Goal: Task Accomplishment & Management: Use online tool/utility

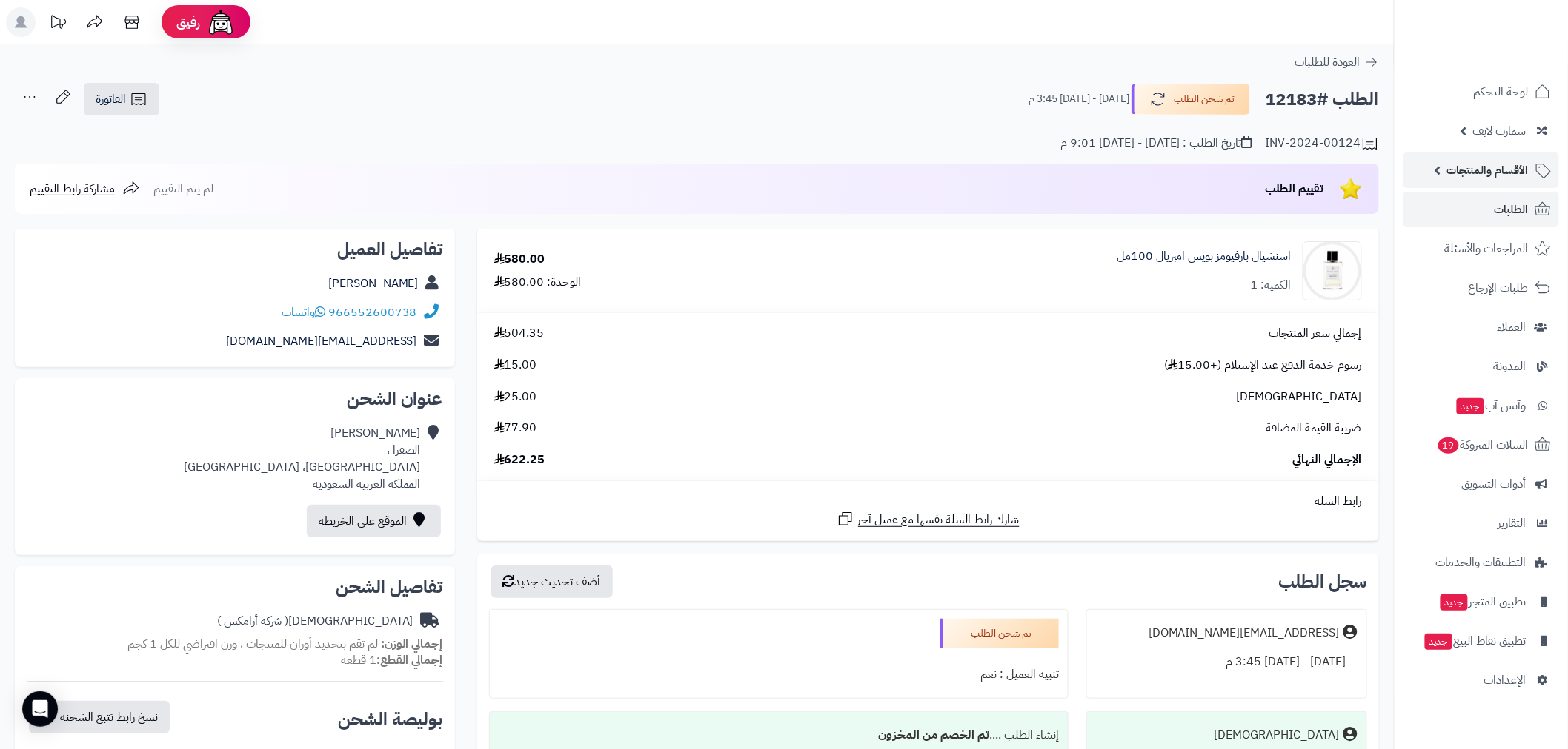
click at [1472, 158] on link "الأقسام والمنتجات" at bounding box center [1481, 170] width 156 height 35
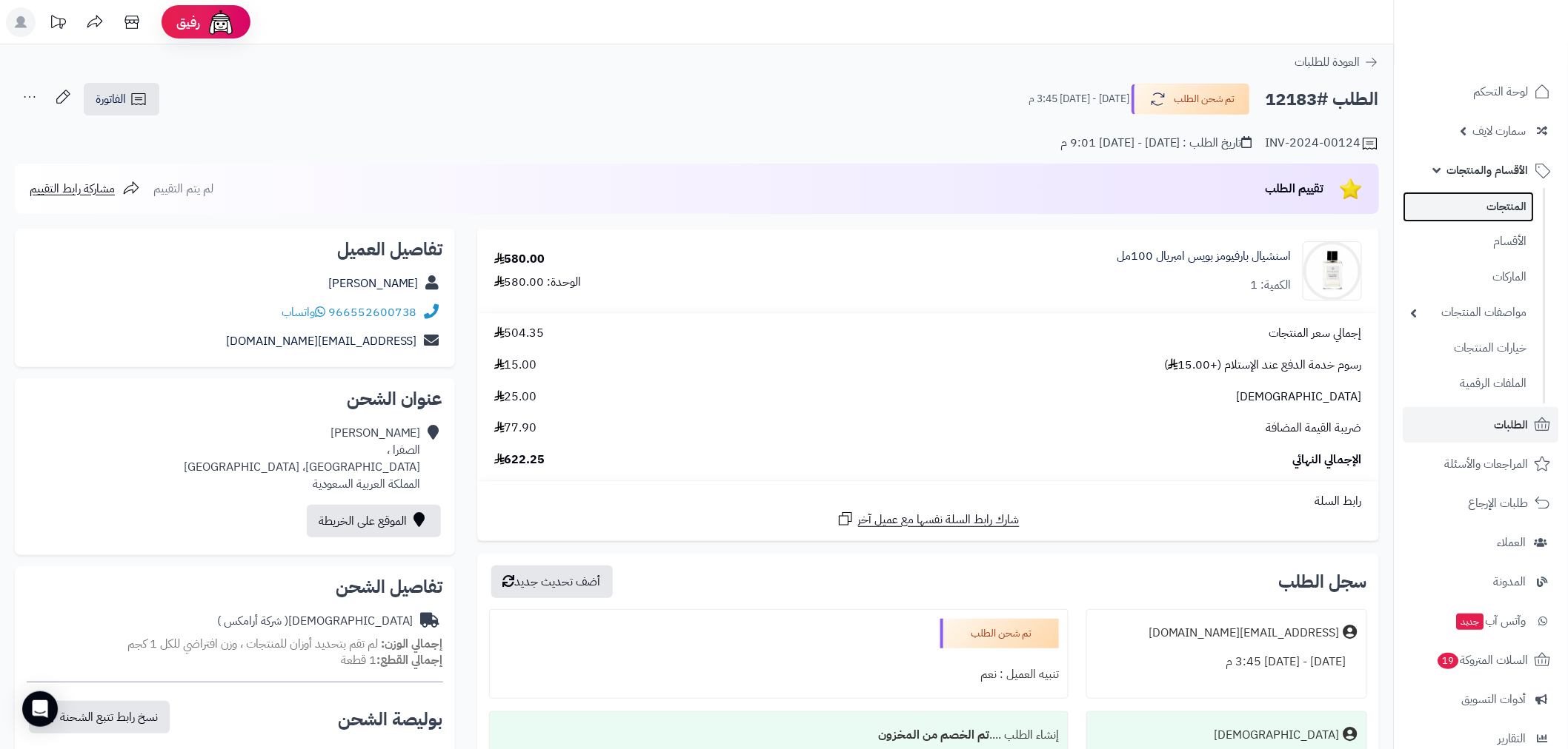
click at [1473, 208] on link "المنتجات" at bounding box center [1468, 207] width 131 height 30
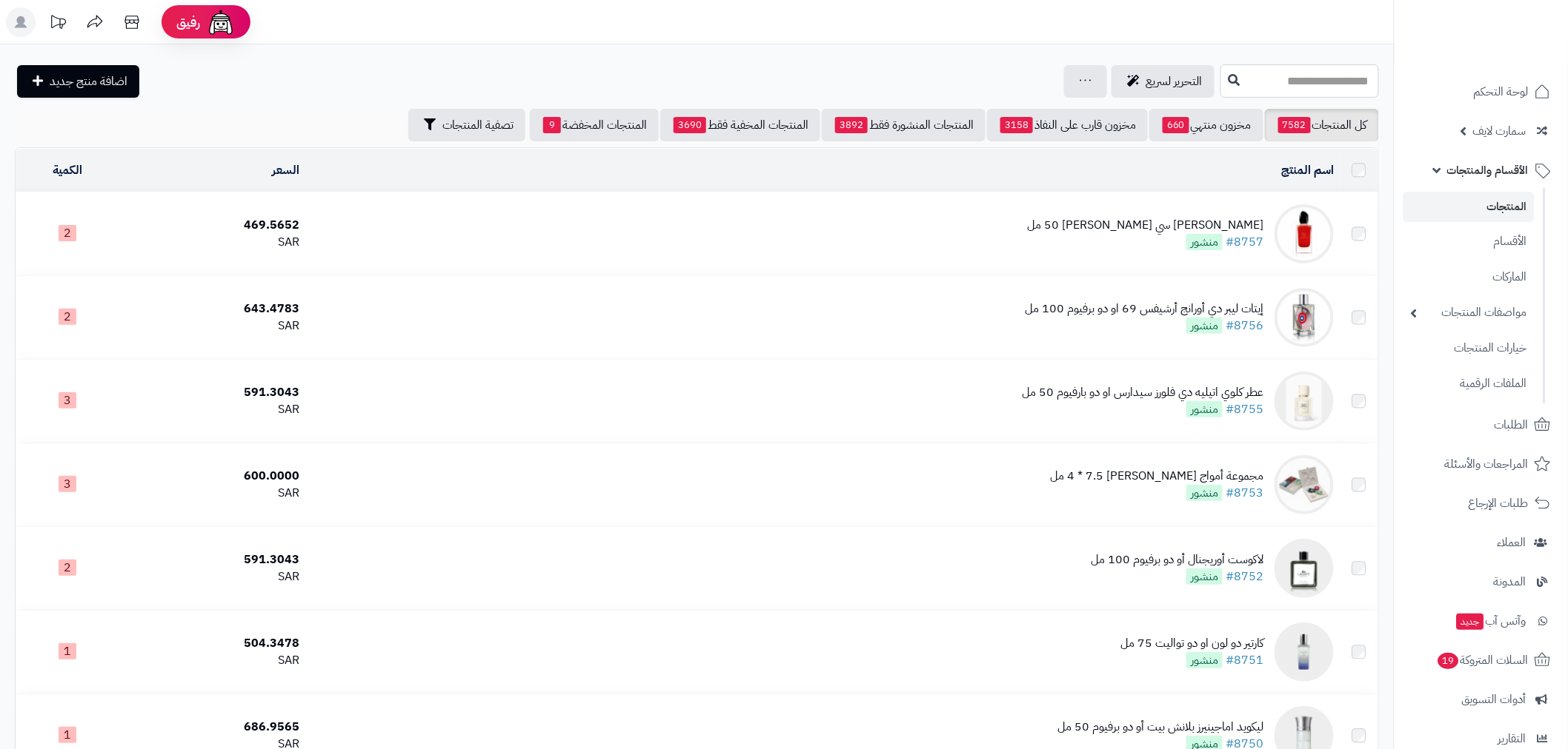
click at [1337, 89] on input "text" at bounding box center [1300, 81] width 159 height 34
click at [1337, 82] on input "text" at bounding box center [1300, 81] width 159 height 34
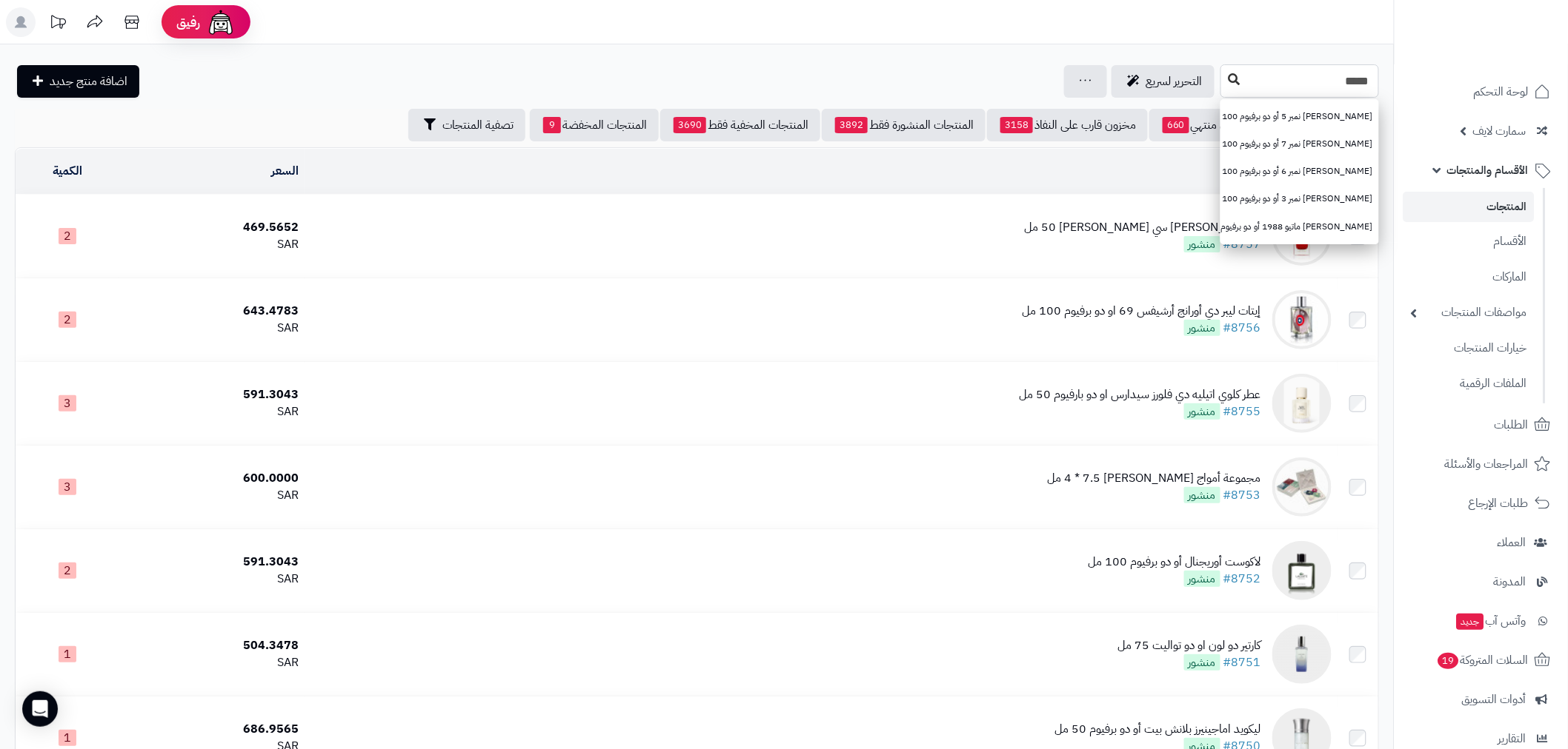
type input "*****"
click at [1229, 79] on icon at bounding box center [1234, 79] width 12 height 12
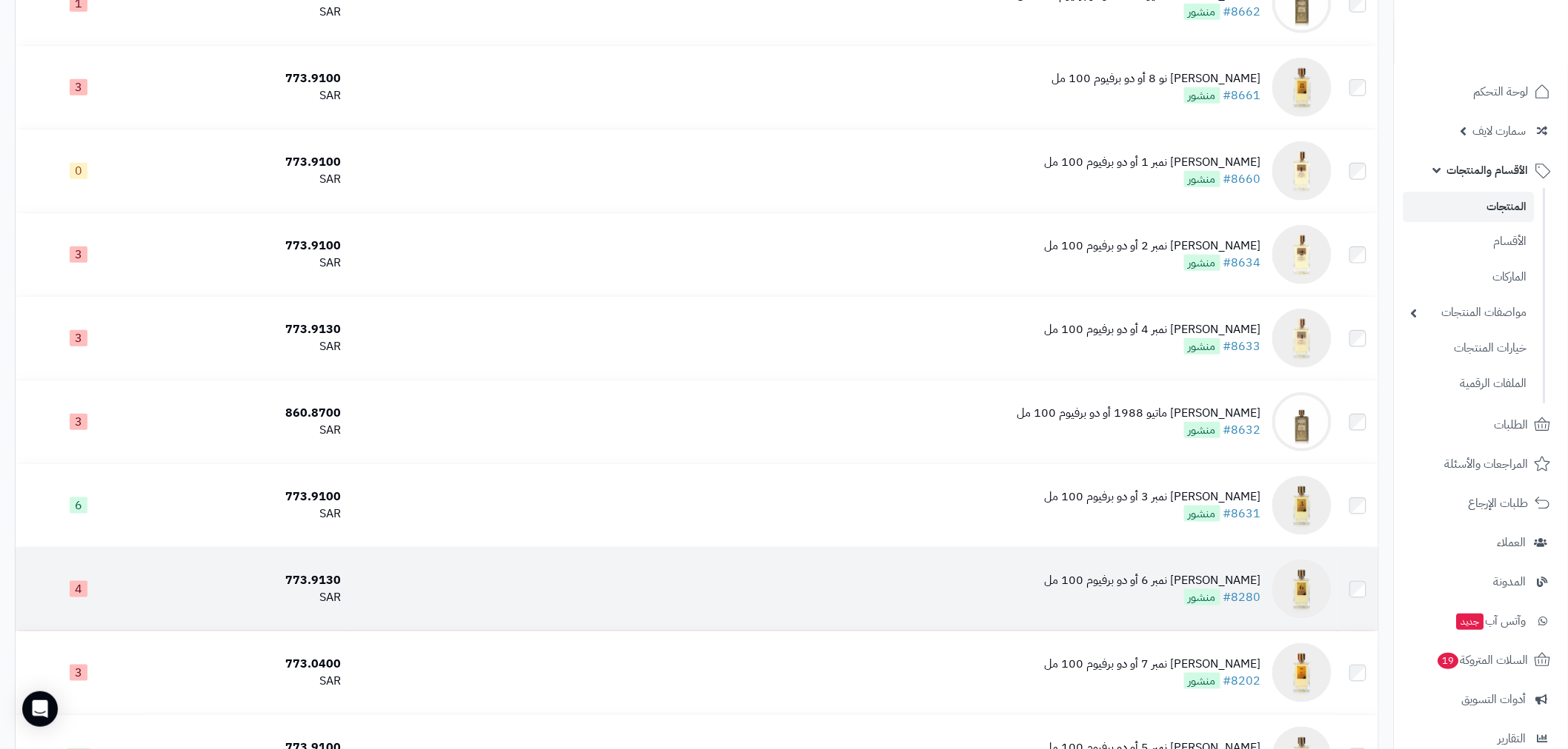
scroll to position [594, 0]
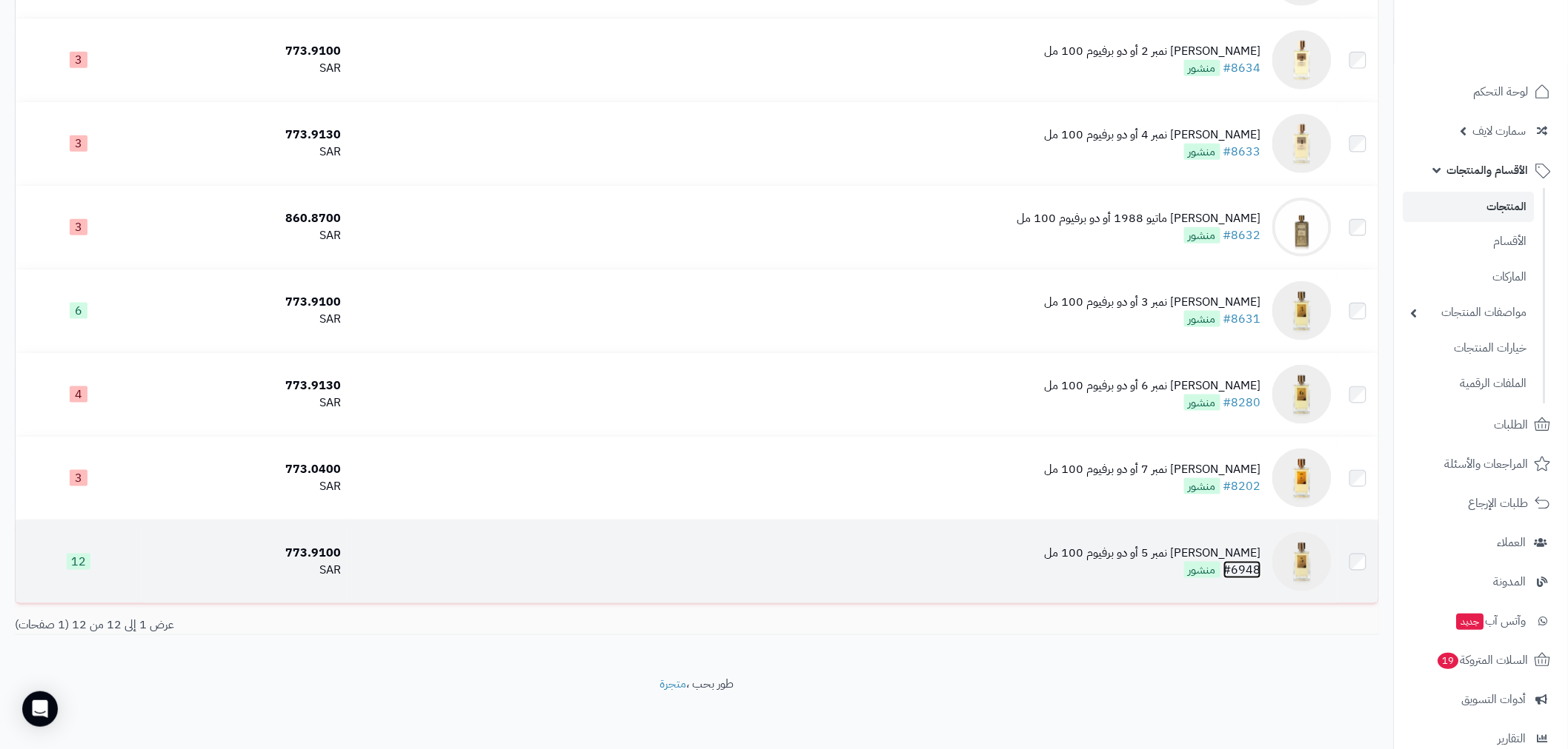
click at [1246, 565] on link "#6948" at bounding box center [1241, 570] width 38 height 18
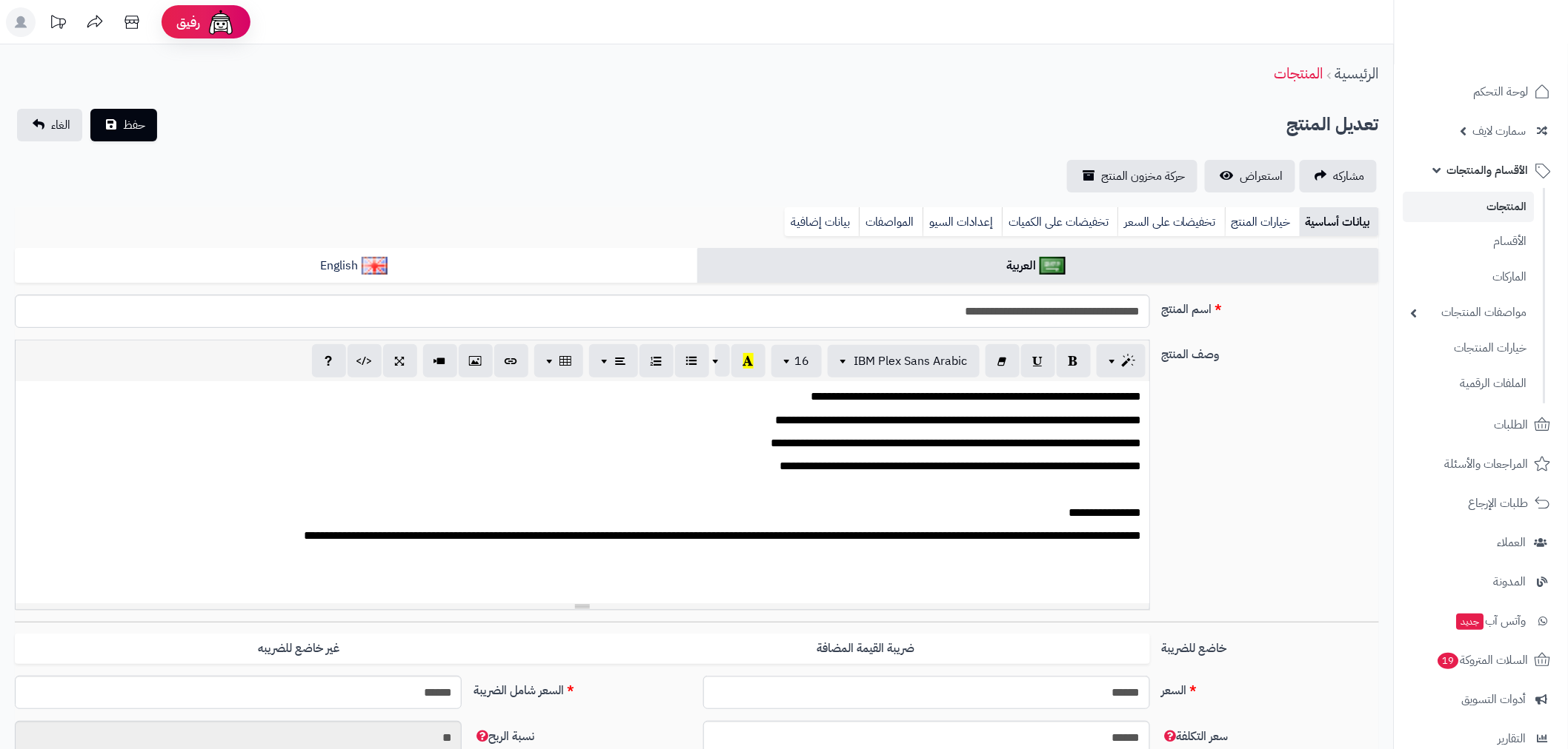
scroll to position [256, 0]
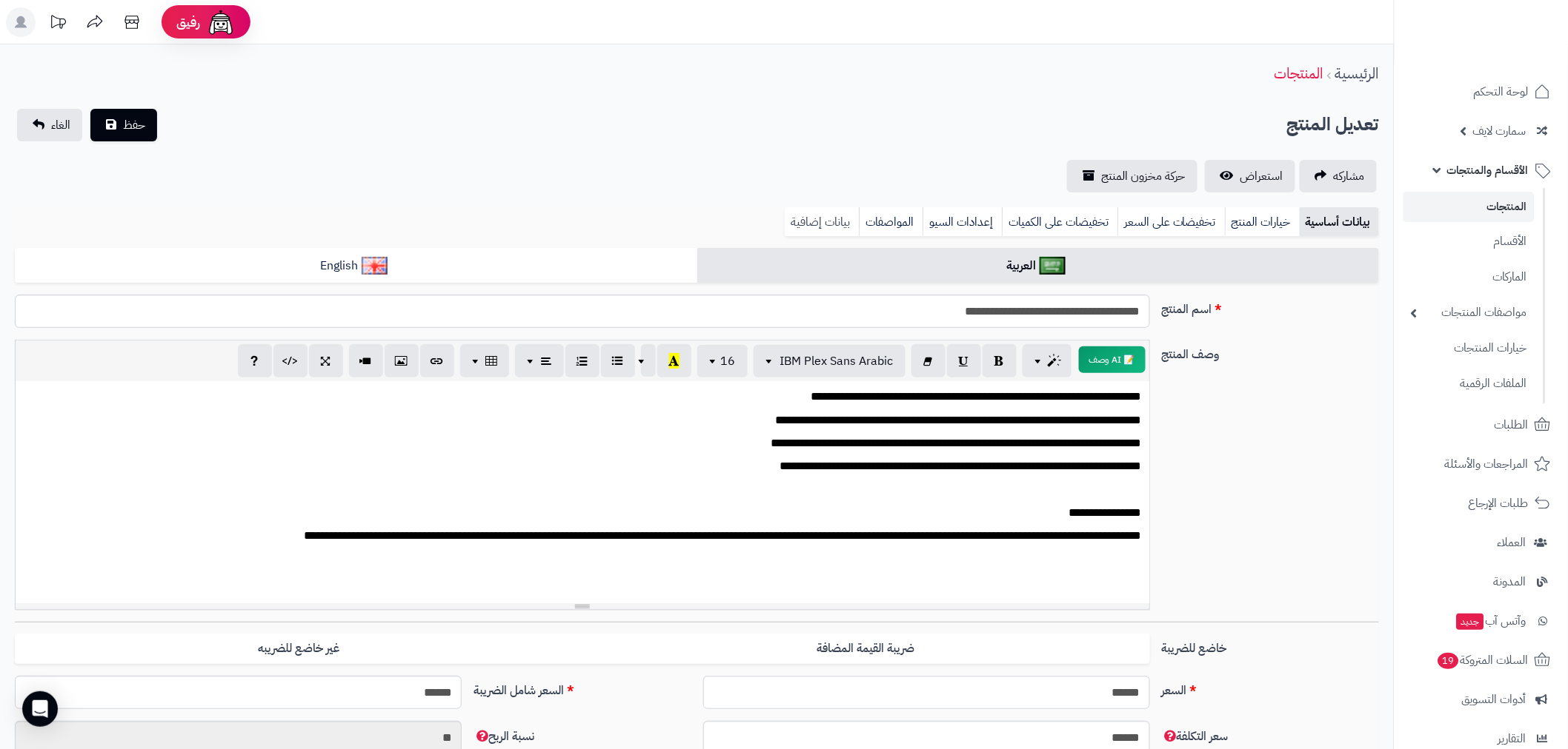
click at [825, 211] on link "بيانات إضافية" at bounding box center [822, 222] width 74 height 30
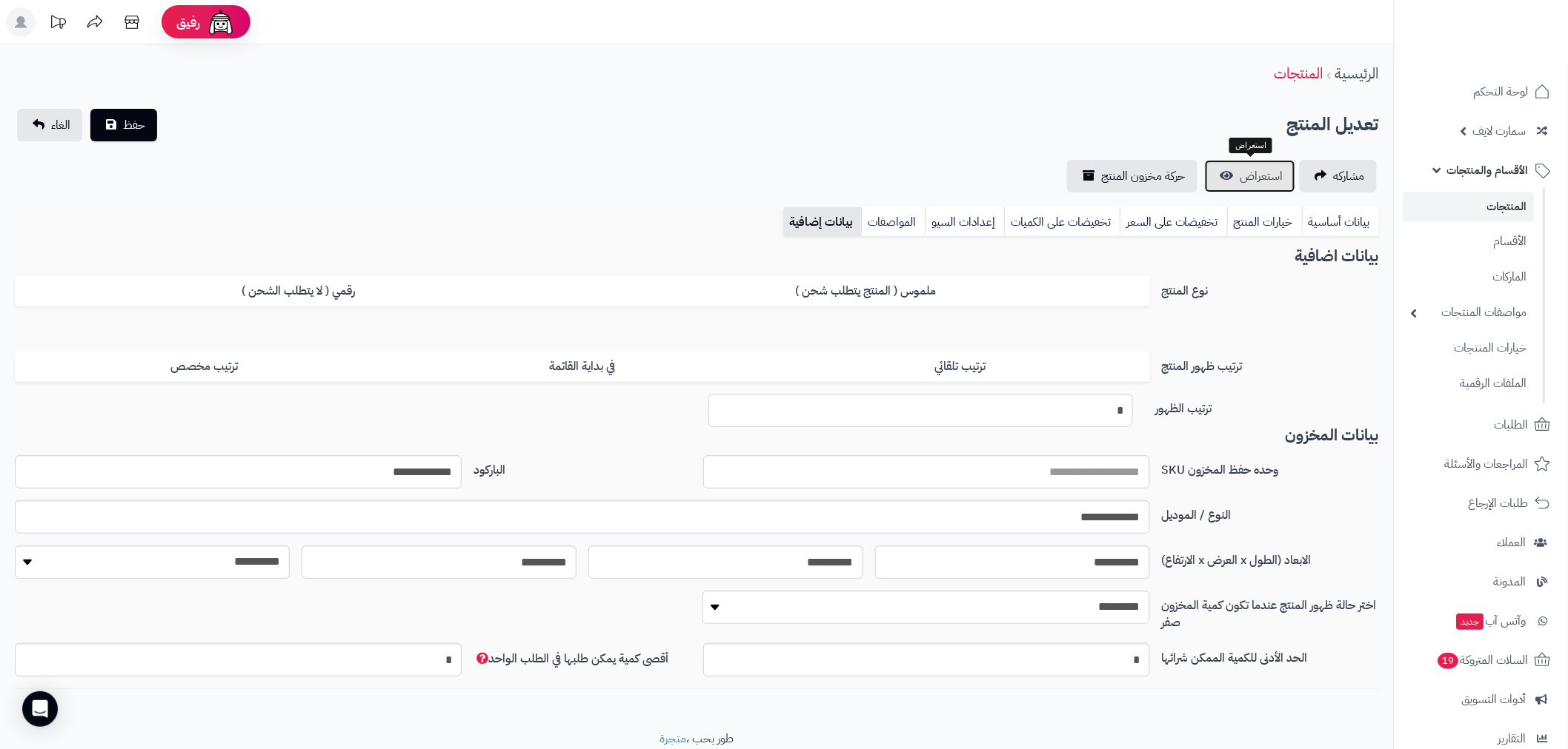
click at [1264, 169] on span "استعراض" at bounding box center [1262, 176] width 43 height 18
click at [1342, 223] on link "بيانات أساسية" at bounding box center [1340, 222] width 77 height 30
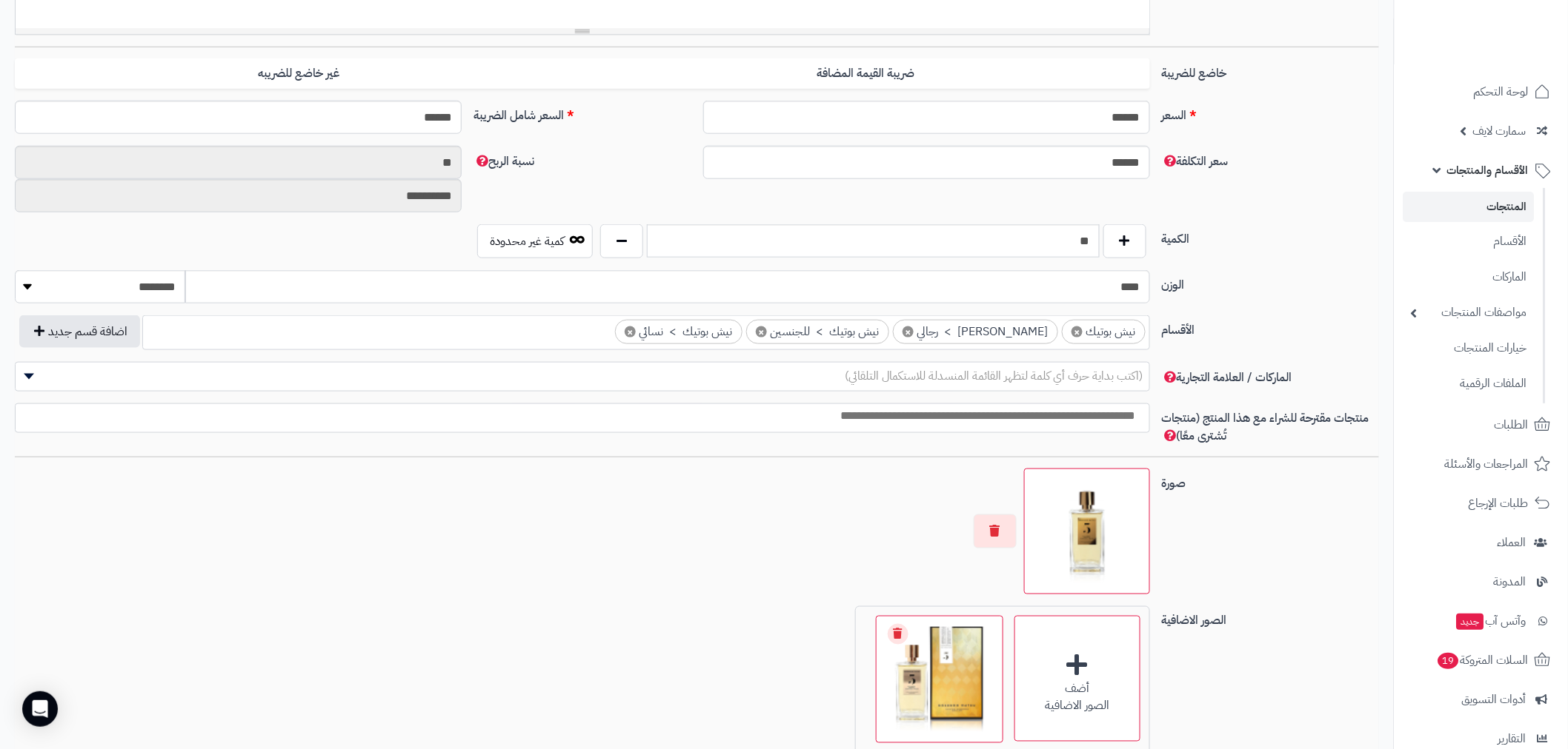
scroll to position [0, 0]
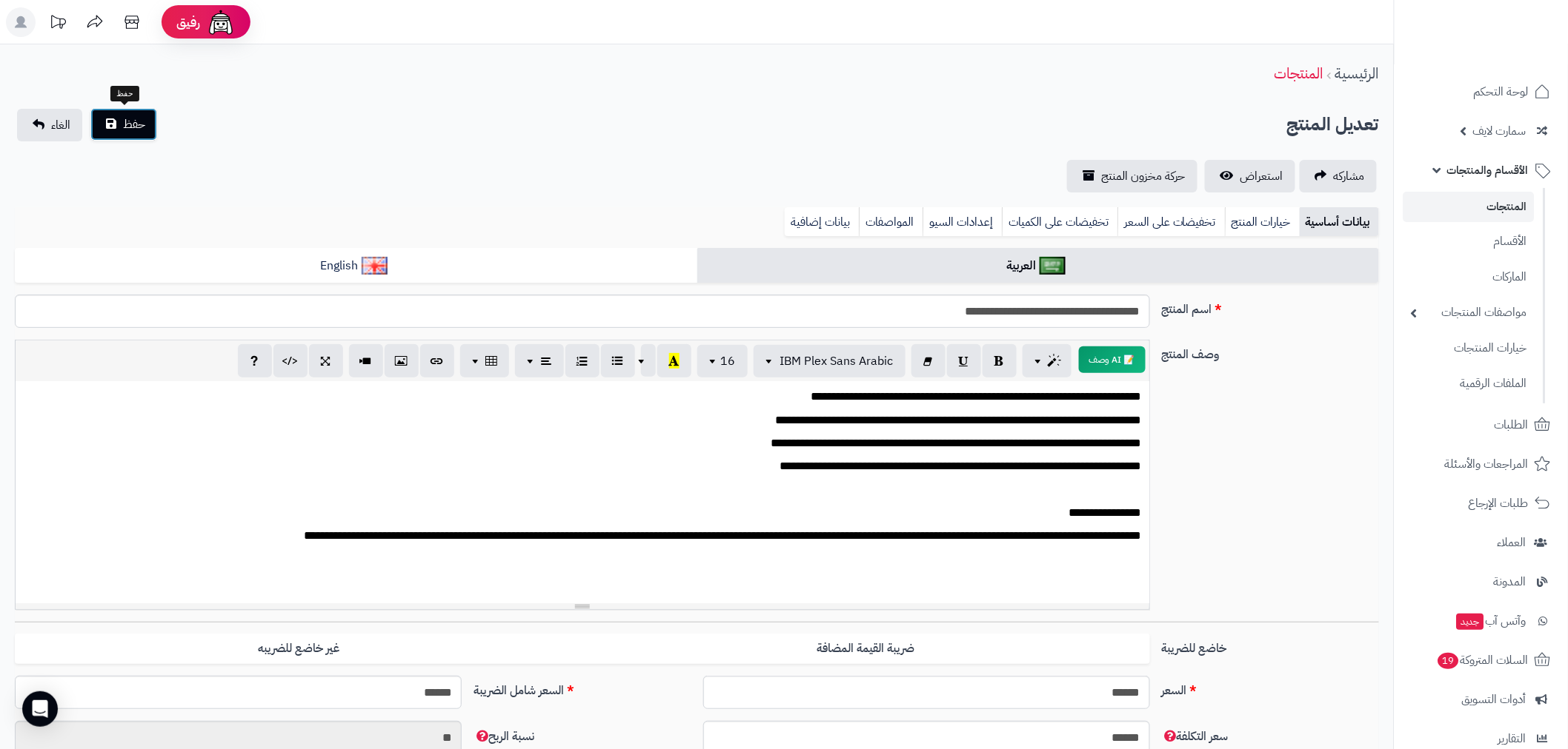
click at [145, 127] on button "حفظ" at bounding box center [124, 124] width 67 height 33
